Goal: Transaction & Acquisition: Purchase product/service

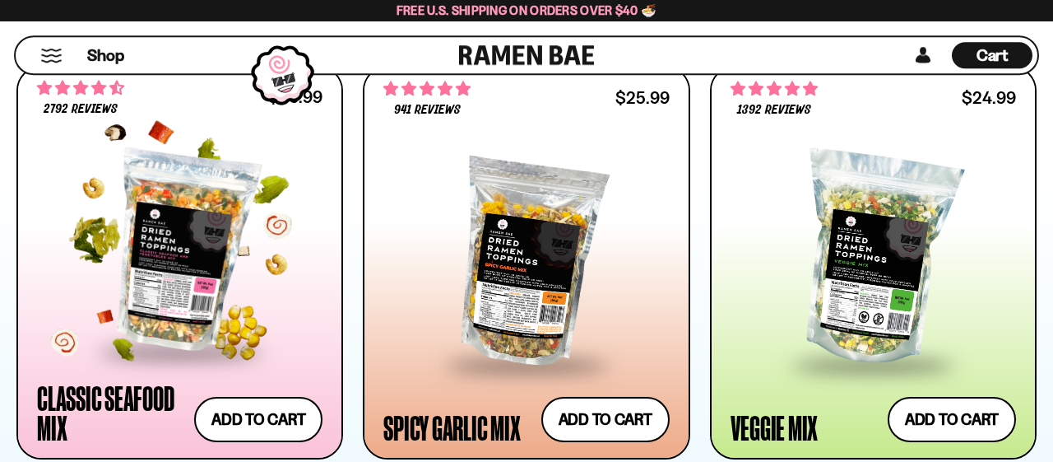
scroll to position [856, 0]
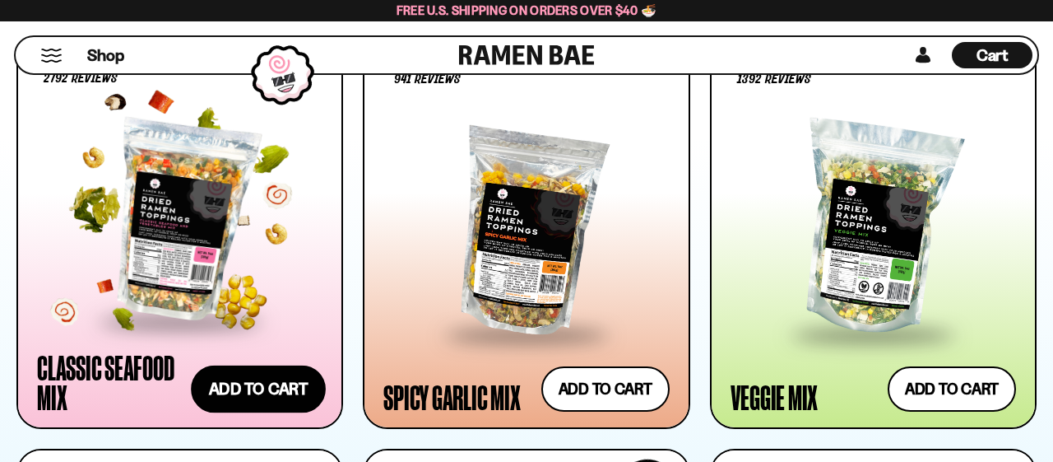
click at [299, 381] on button "Add to cart Add — Regular price $26.99 Regular price Sale price $26.99 Unit pri…" at bounding box center [258, 389] width 135 height 48
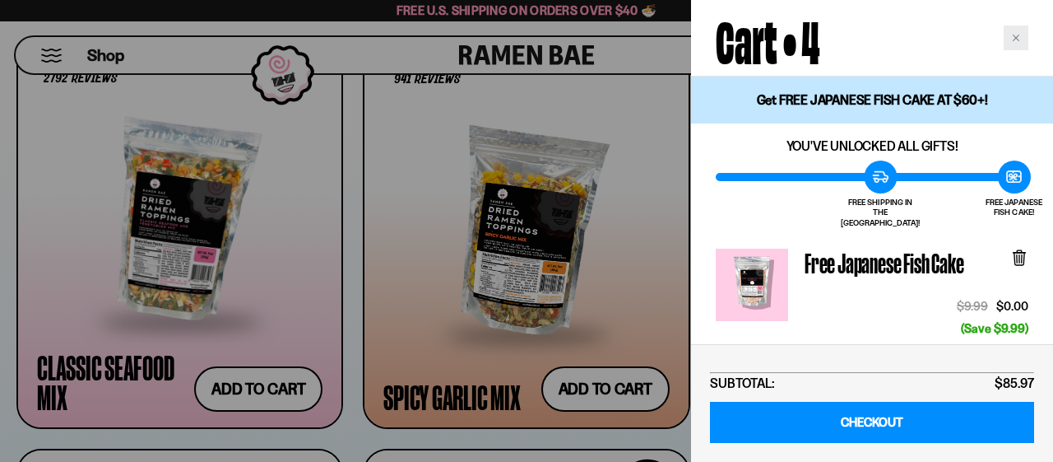
click at [1008, 45] on div "Close cart" at bounding box center [1016, 38] width 25 height 25
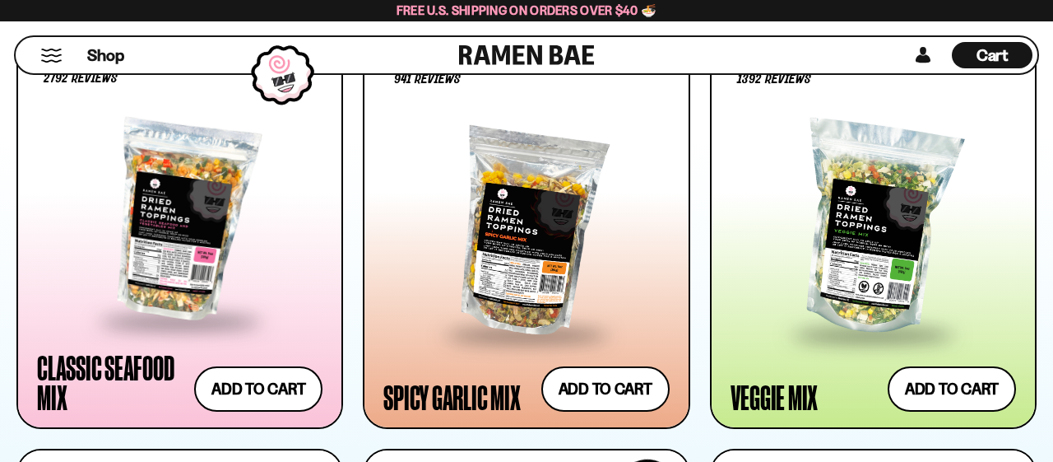
click at [994, 63] on span "Cart" at bounding box center [993, 55] width 32 height 20
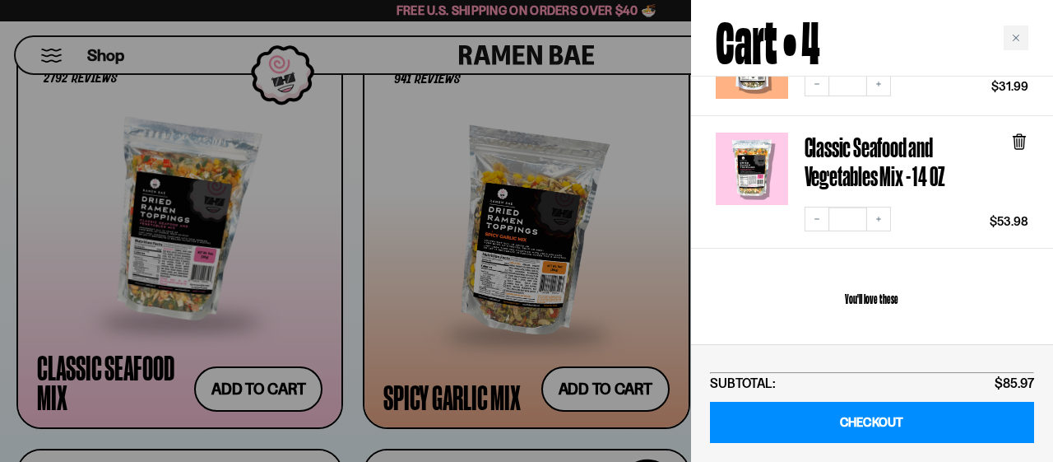
scroll to position [257, 0]
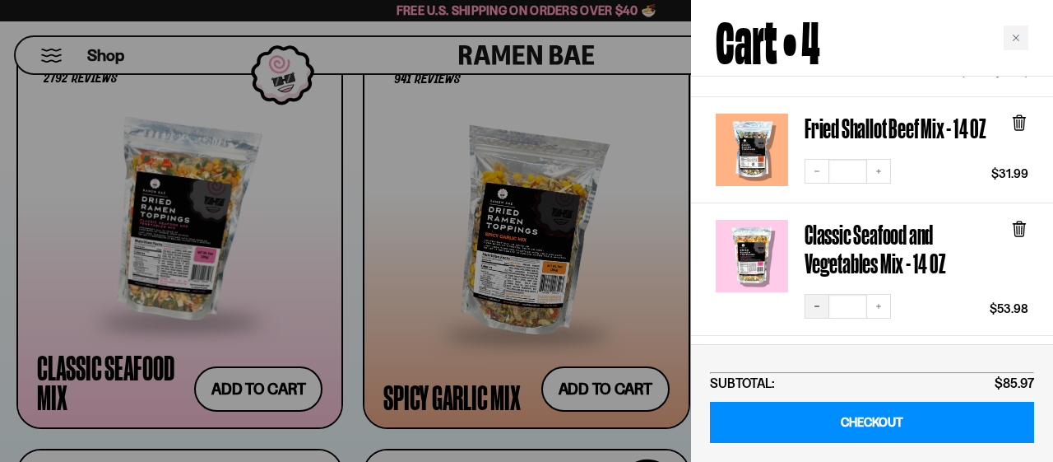
click at [821, 295] on button "Decrease quantity" at bounding box center [817, 306] width 25 height 25
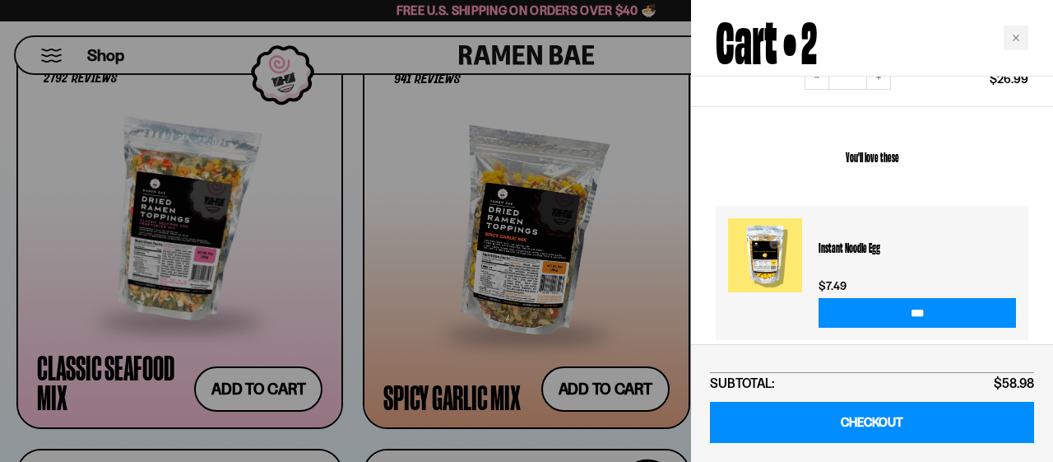
scroll to position [393, 0]
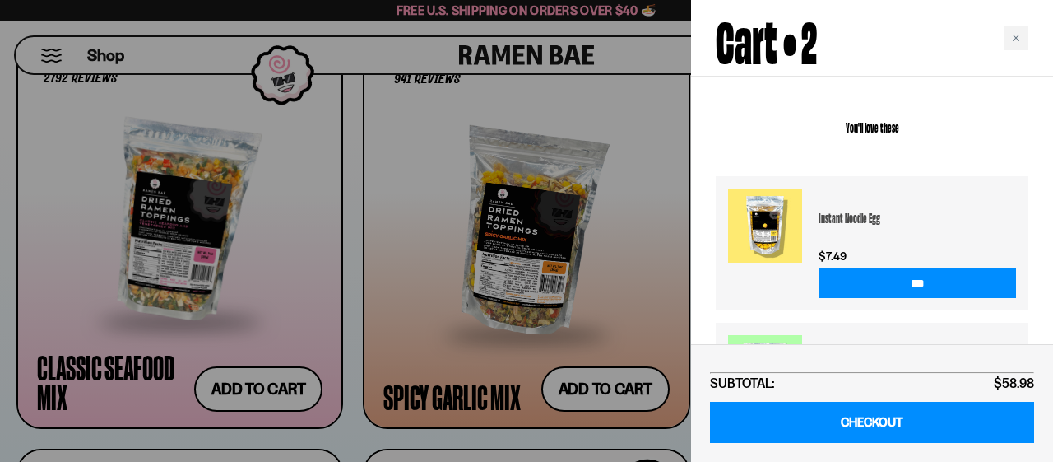
click at [825, 208] on h3 "Instant Noodle Egg" at bounding box center [917, 217] width 197 height 58
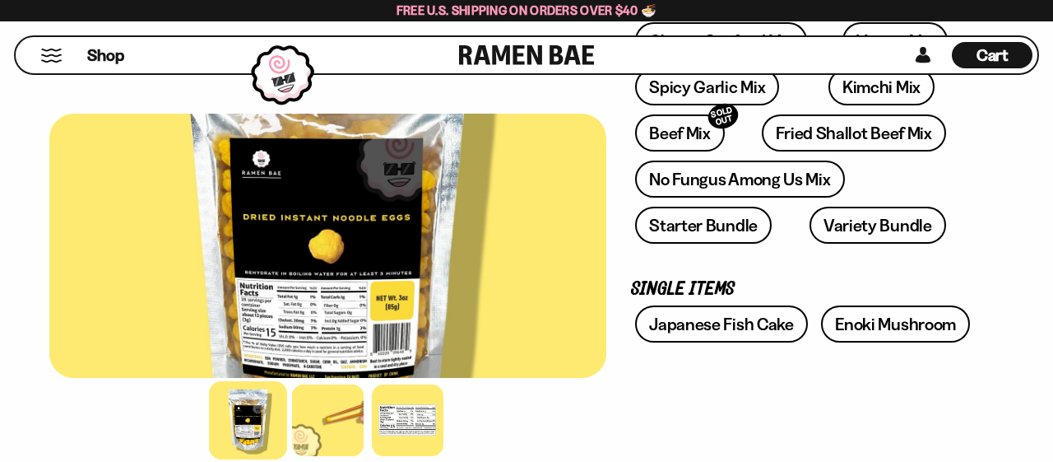
scroll to position [342, 0]
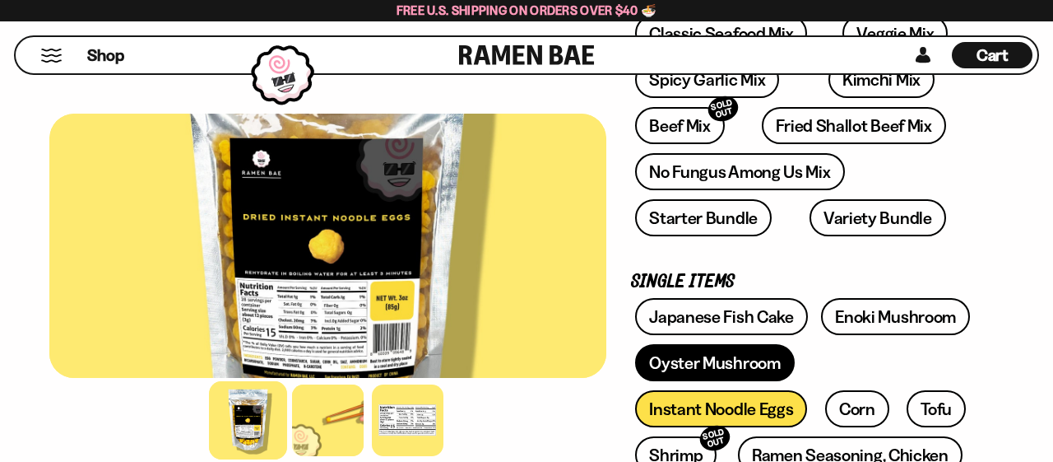
click at [686, 359] on link "Oyster Mushroom" at bounding box center [715, 362] width 160 height 37
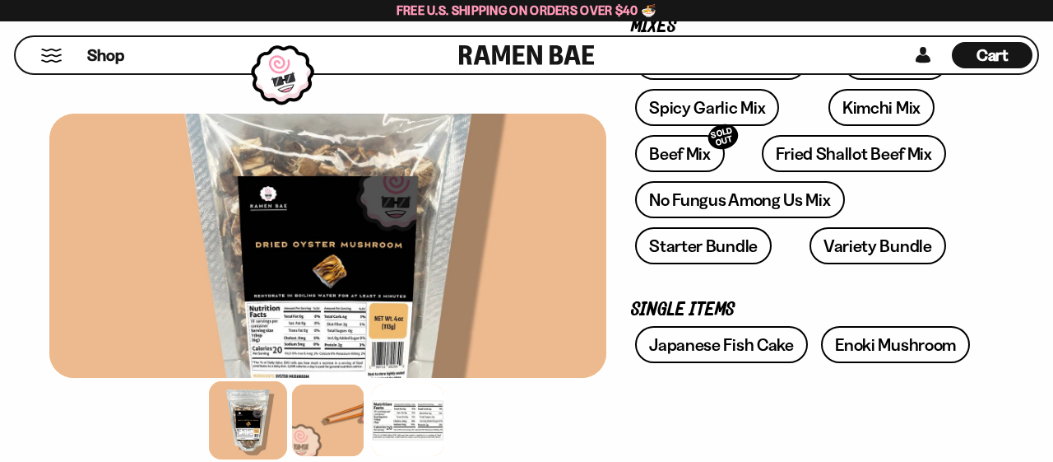
scroll to position [342, 0]
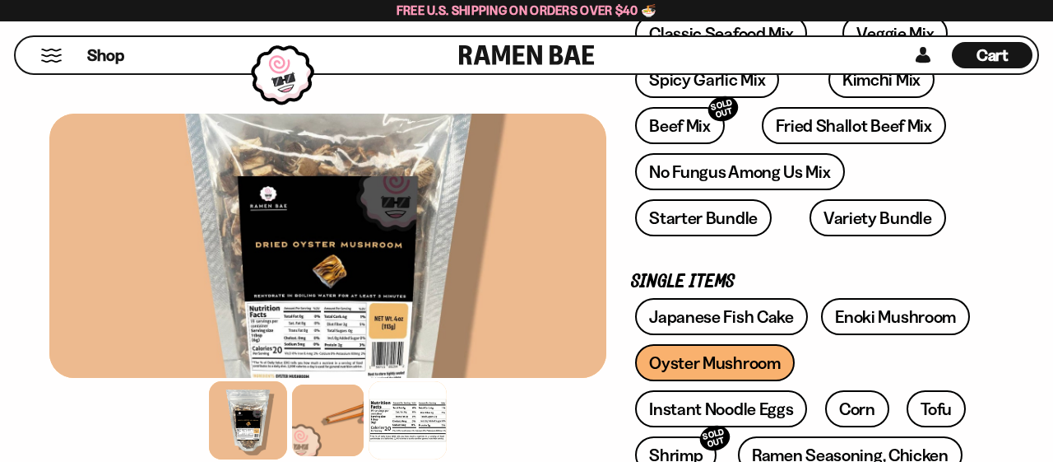
click at [440, 422] on div at bounding box center [408, 420] width 78 height 78
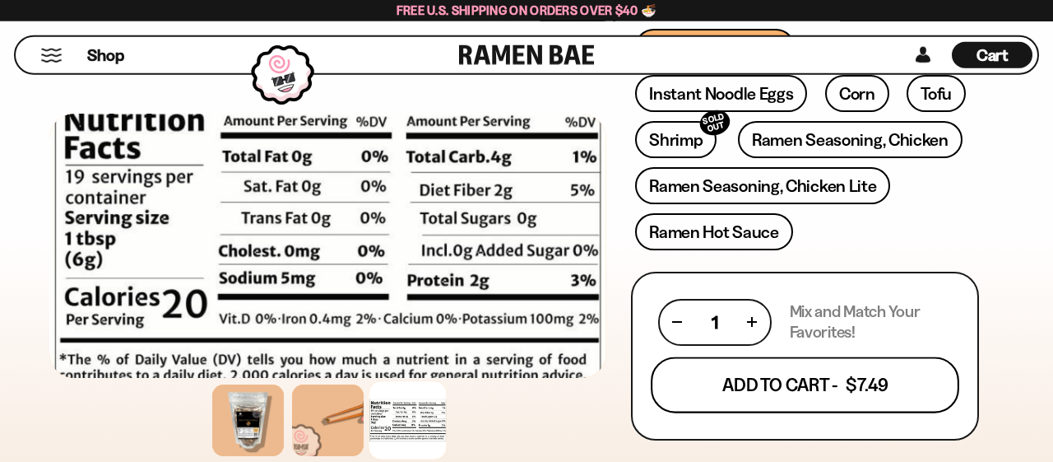
scroll to position [685, 0]
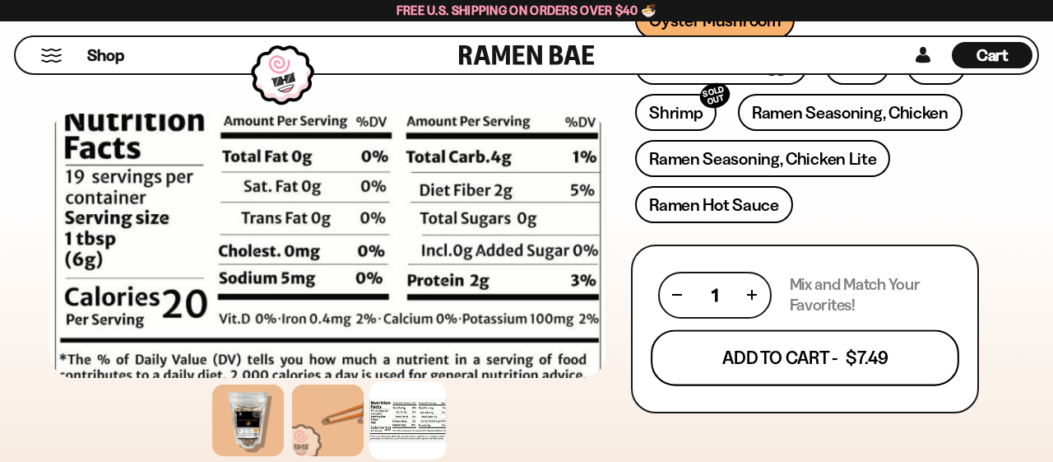
click at [755, 350] on button "Add To Cart - $7.49" at bounding box center [805, 357] width 309 height 56
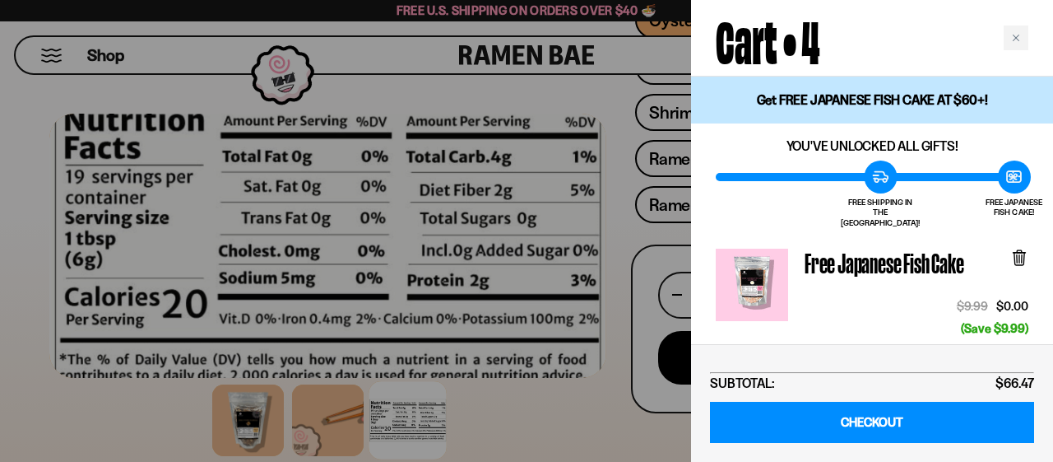
click at [631, 295] on div at bounding box center [526, 231] width 1053 height 462
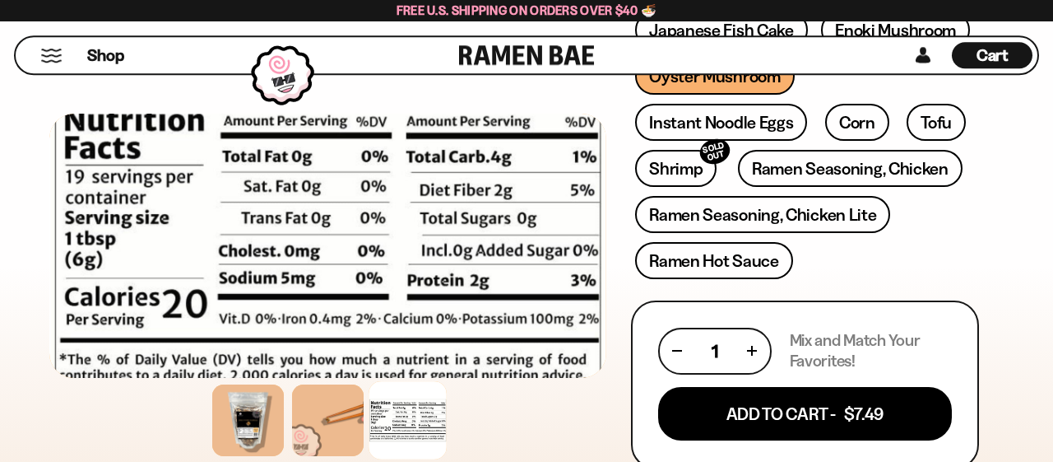
scroll to position [599, 0]
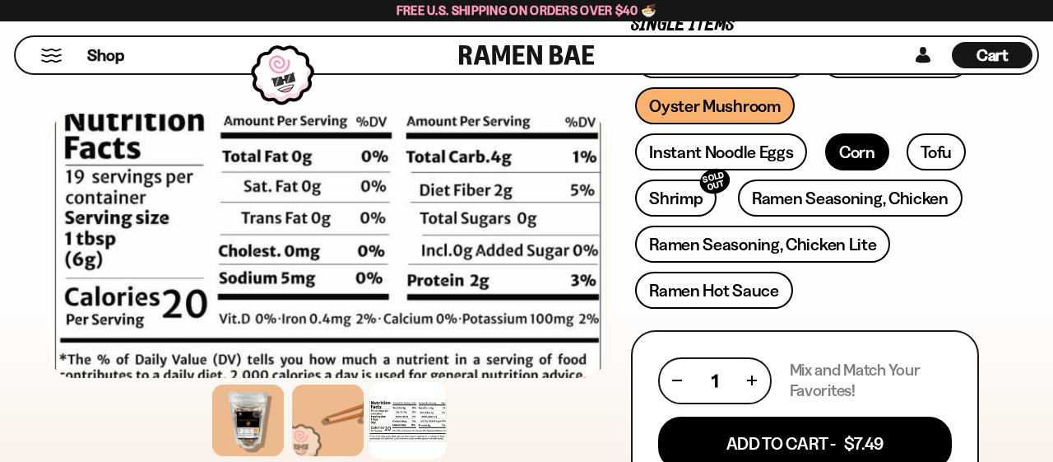
click at [825, 149] on link "Corn" at bounding box center [857, 151] width 64 height 37
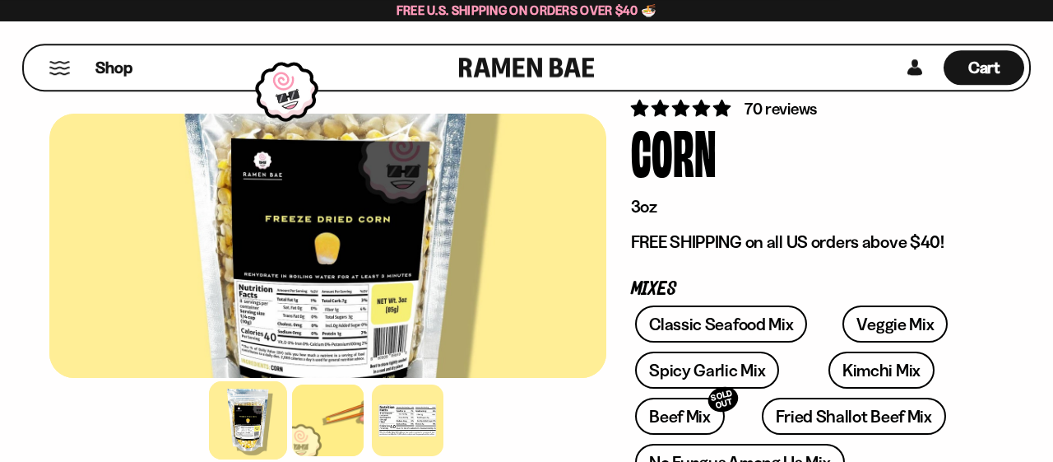
scroll to position [86, 0]
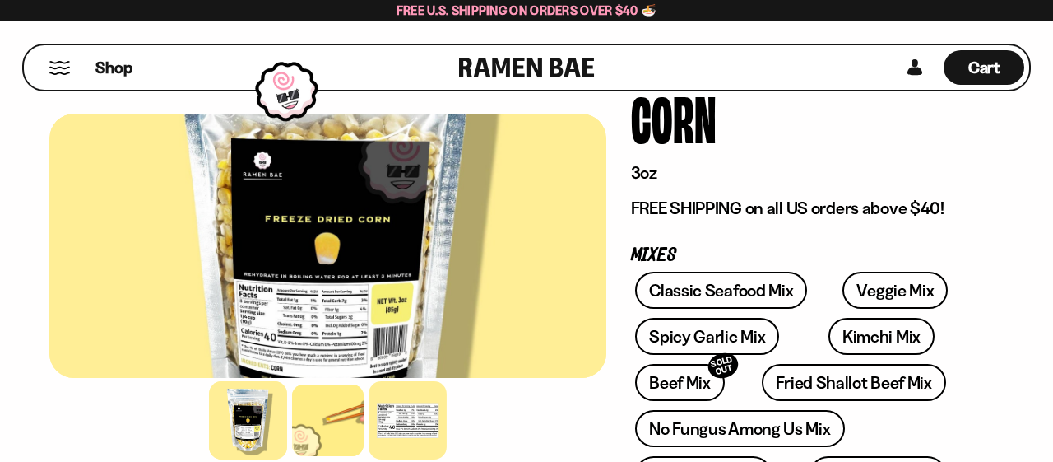
click at [434, 419] on div at bounding box center [408, 420] width 78 height 78
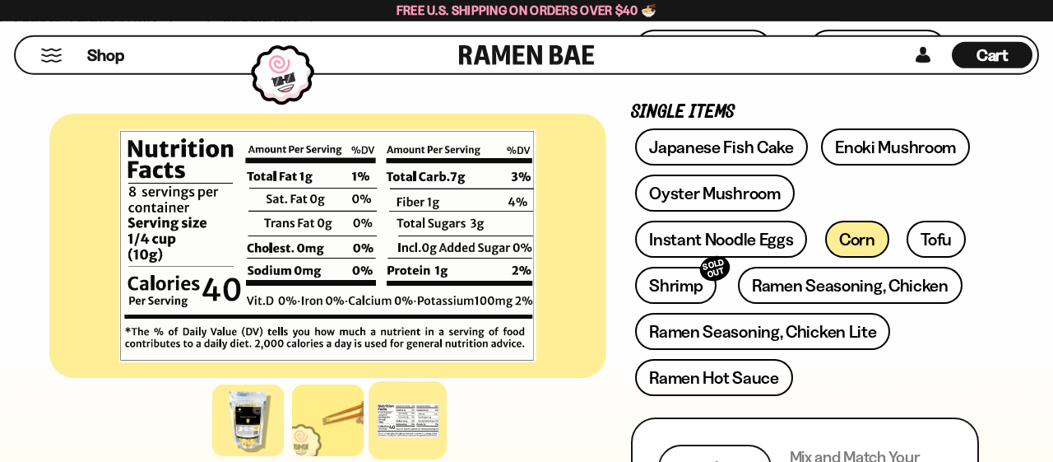
scroll to position [513, 0]
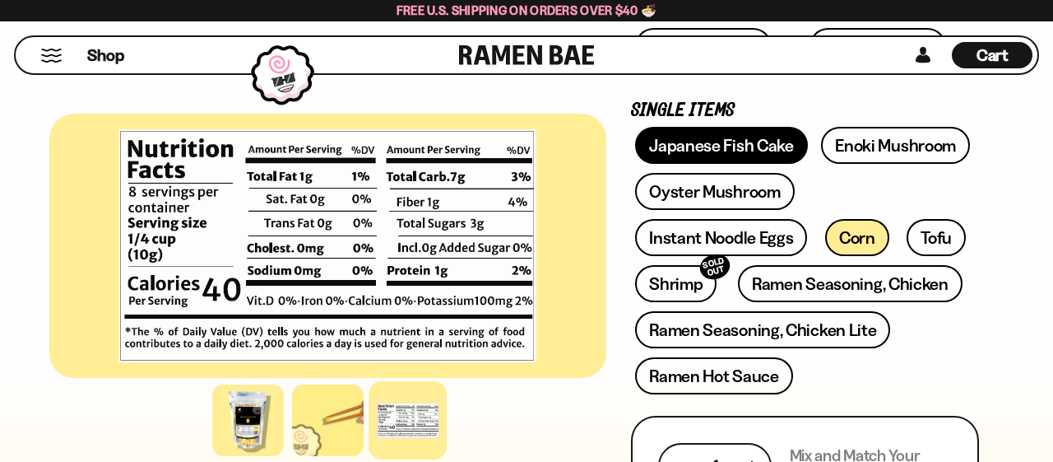
click at [758, 142] on link "Japanese Fish Cake" at bounding box center [721, 145] width 173 height 37
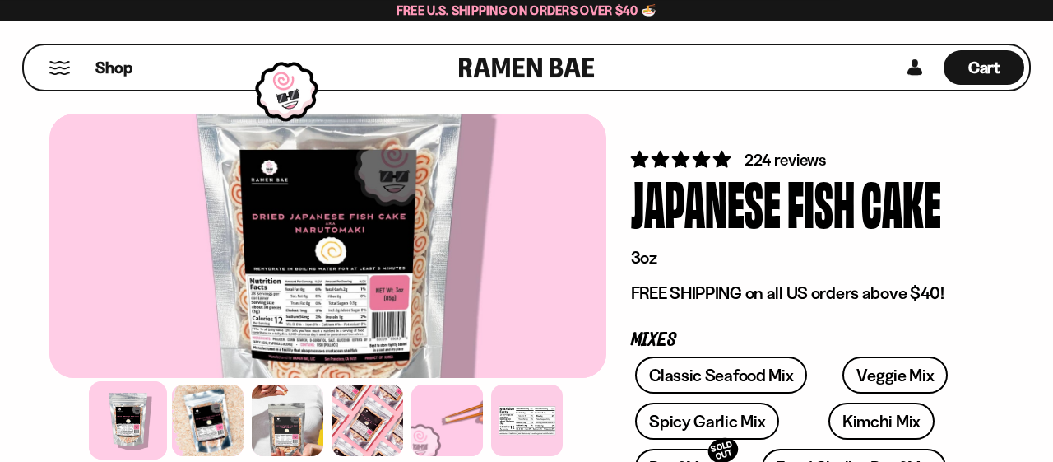
scroll to position [86, 0]
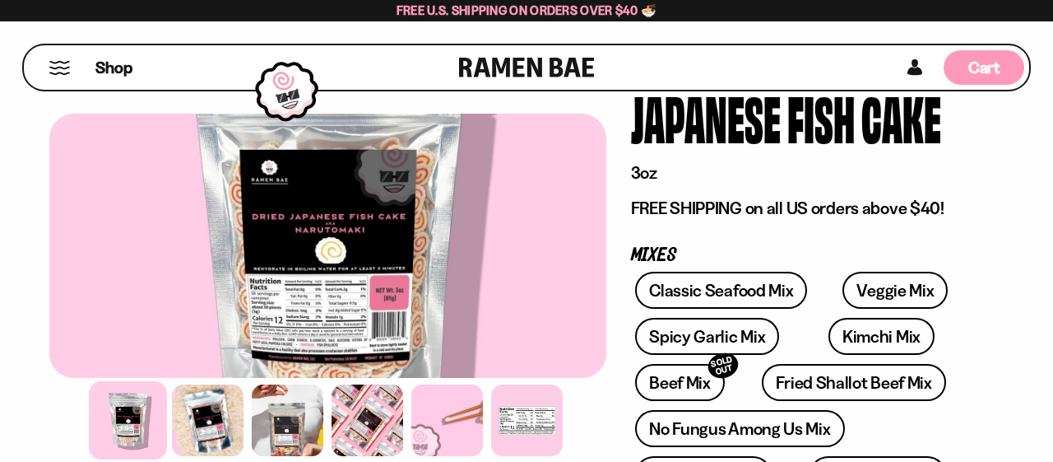
click at [959, 78] on div "Cart D0381C2F-513E-4F90-8A41-6F0A75DCBAAA" at bounding box center [984, 67] width 81 height 35
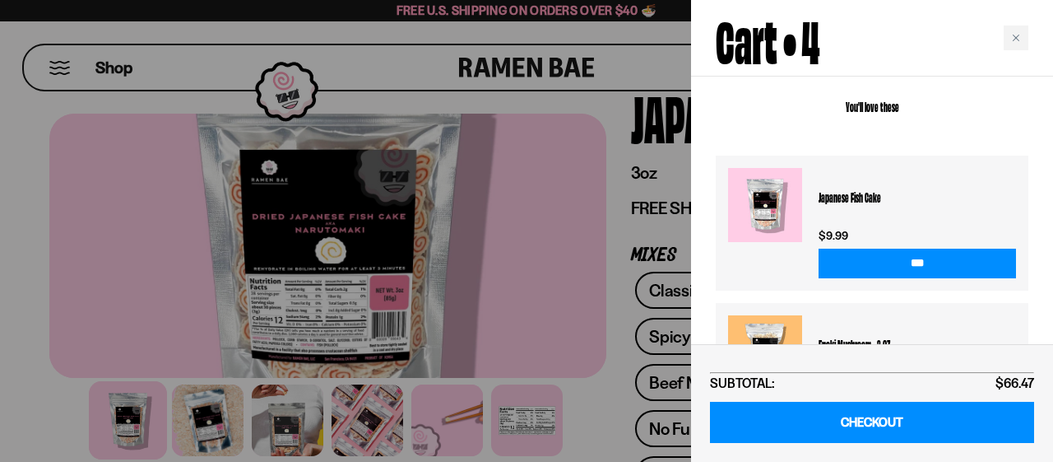
scroll to position [770, 0]
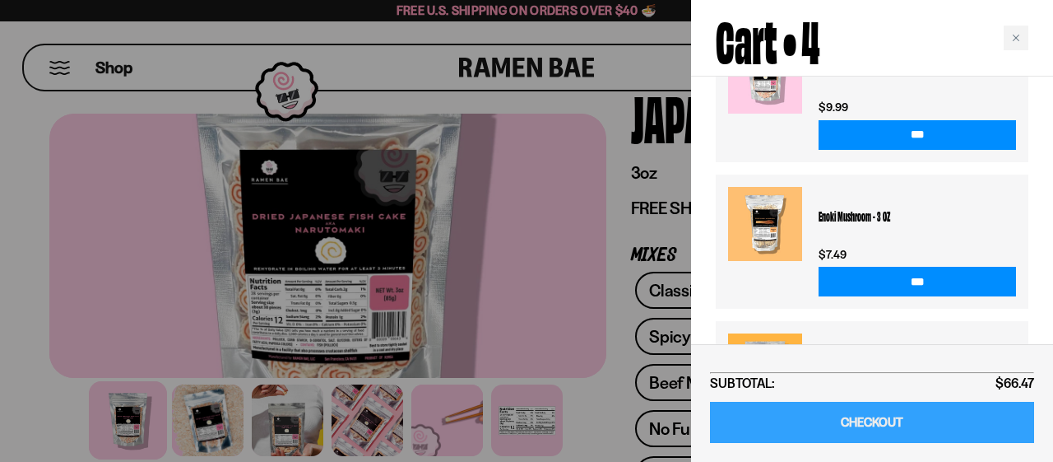
click at [893, 419] on link "CHECKOUT" at bounding box center [872, 423] width 324 height 42
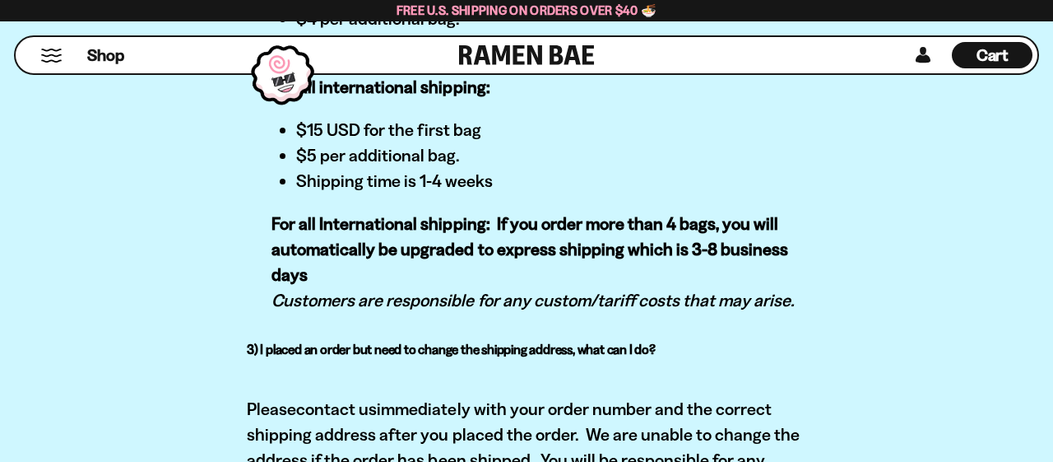
scroll to position [599, 0]
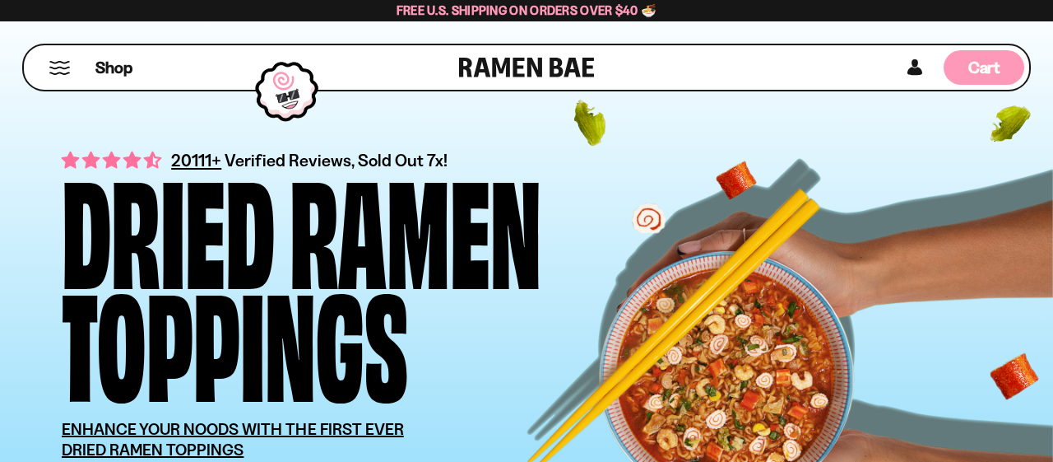
click at [950, 78] on div "Cart D0381C2F-513E-4F90-8A41-6F0A75DCBAAA" at bounding box center [984, 67] width 81 height 35
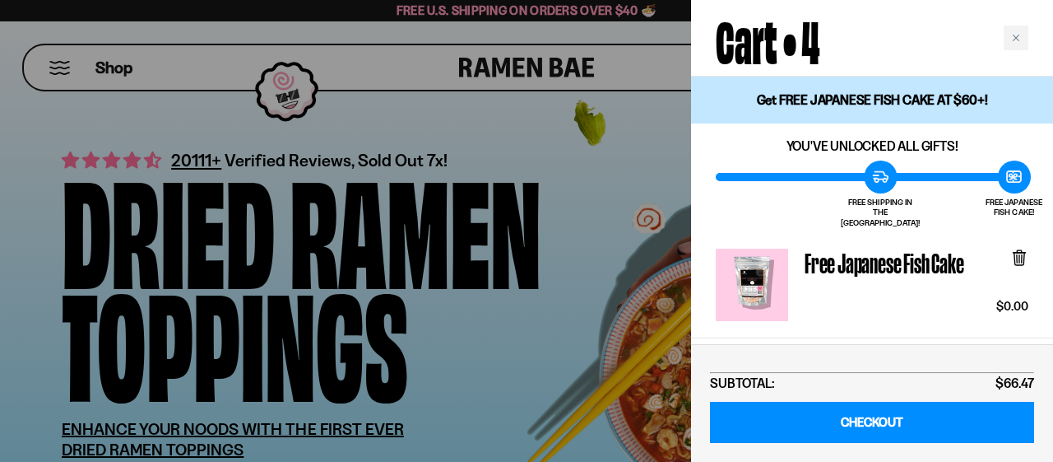
scroll to position [128, 0]
